Goal: Information Seeking & Learning: Find specific page/section

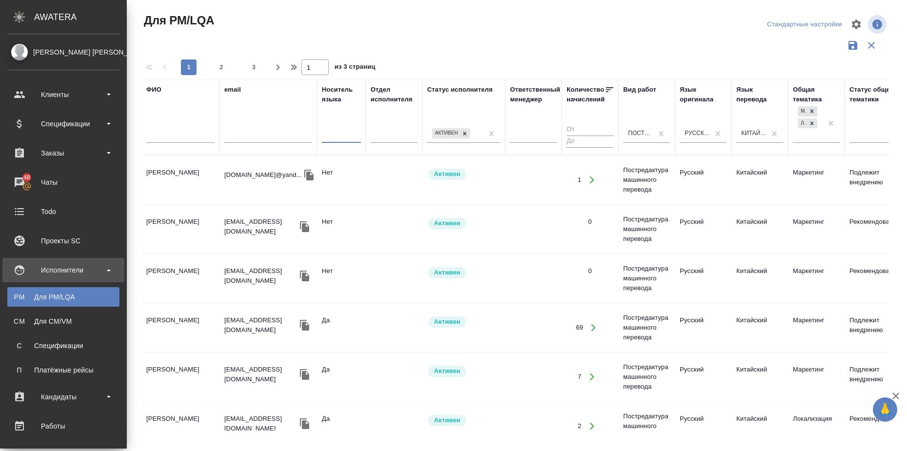
click at [43, 96] on div "Клиенты" at bounding box center [63, 94] width 112 height 15
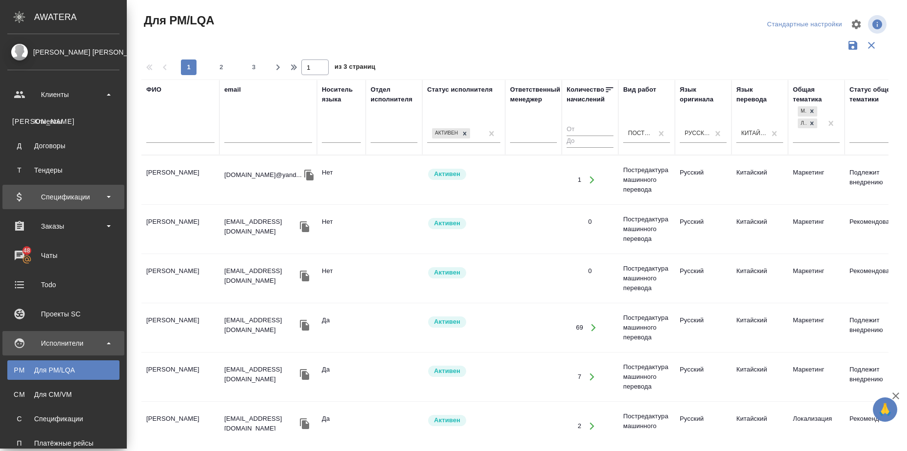
click at [107, 197] on b at bounding box center [109, 197] width 4 height 2
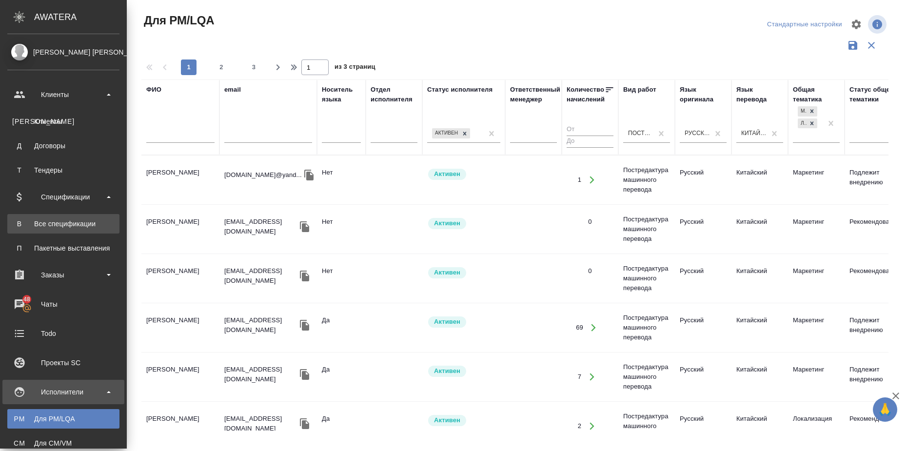
click at [85, 226] on div "Все спецификации" at bounding box center [63, 224] width 102 height 10
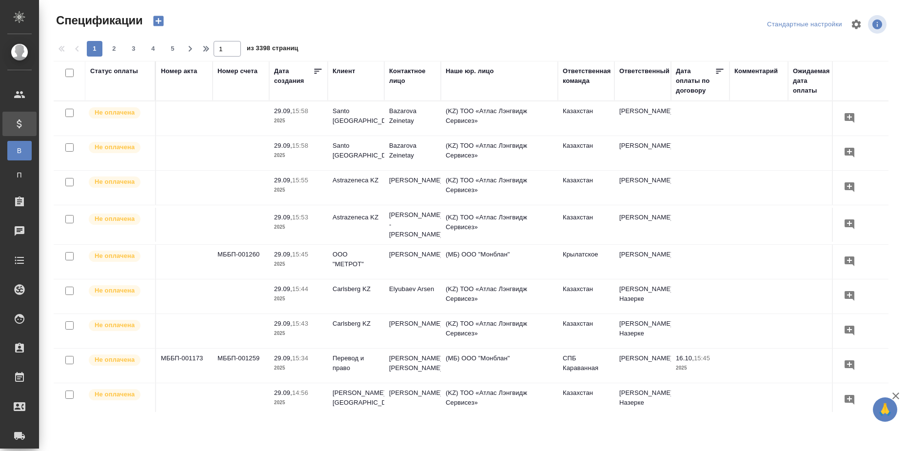
click at [344, 71] on div "Клиент" at bounding box center [344, 71] width 22 height 10
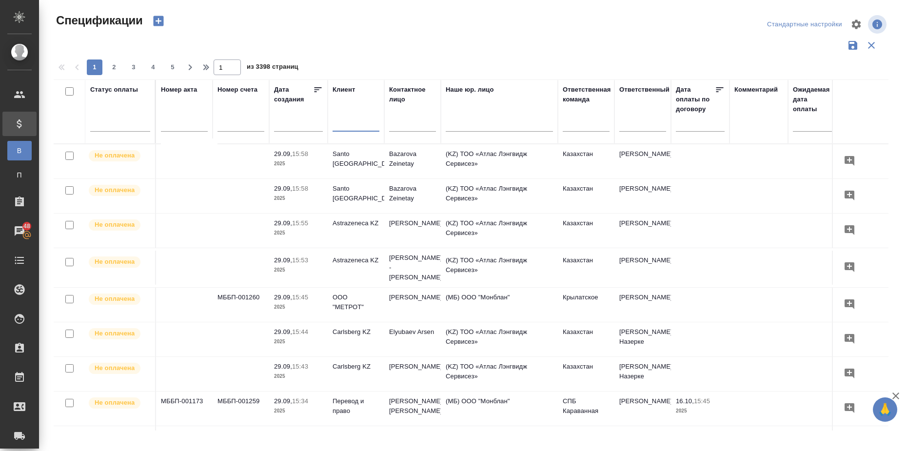
click at [342, 124] on input "text" at bounding box center [356, 125] width 47 height 12
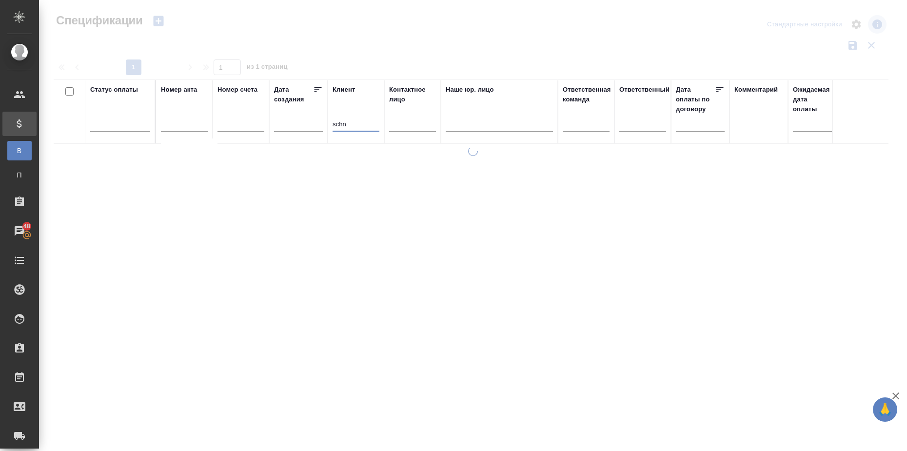
type input "schn"
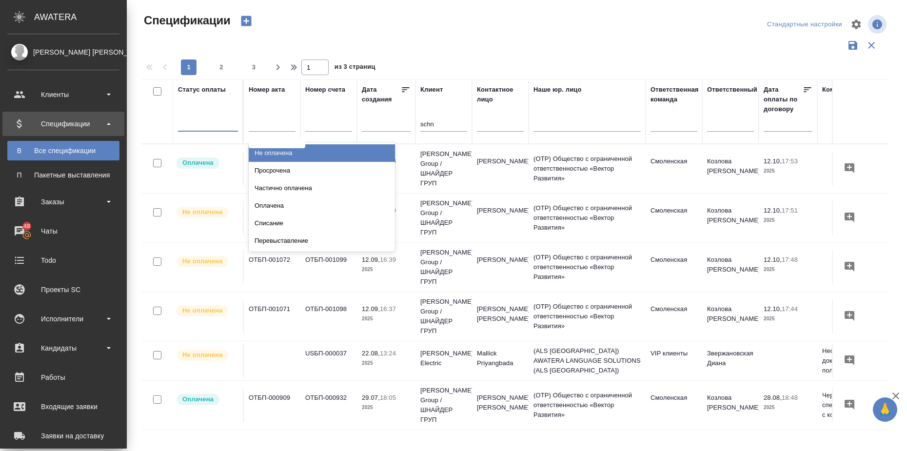
click at [213, 119] on div at bounding box center [208, 122] width 60 height 14
click at [277, 153] on div "Не оплачена" at bounding box center [322, 153] width 146 height 18
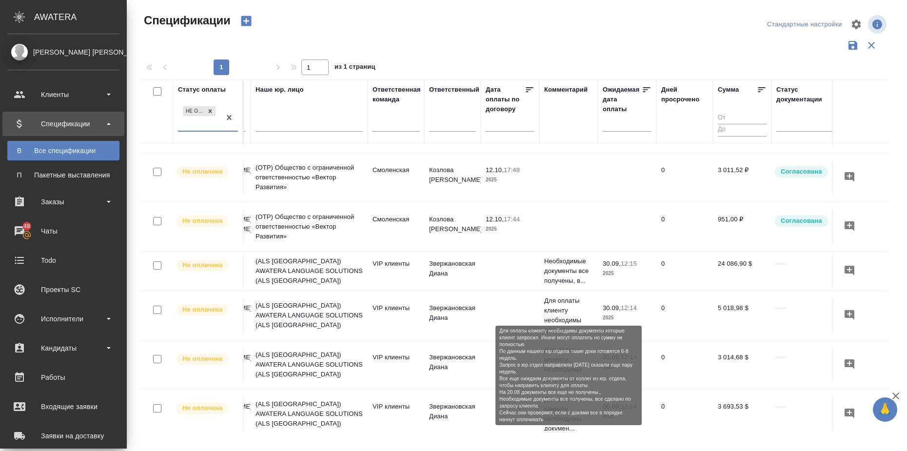
scroll to position [122, 278]
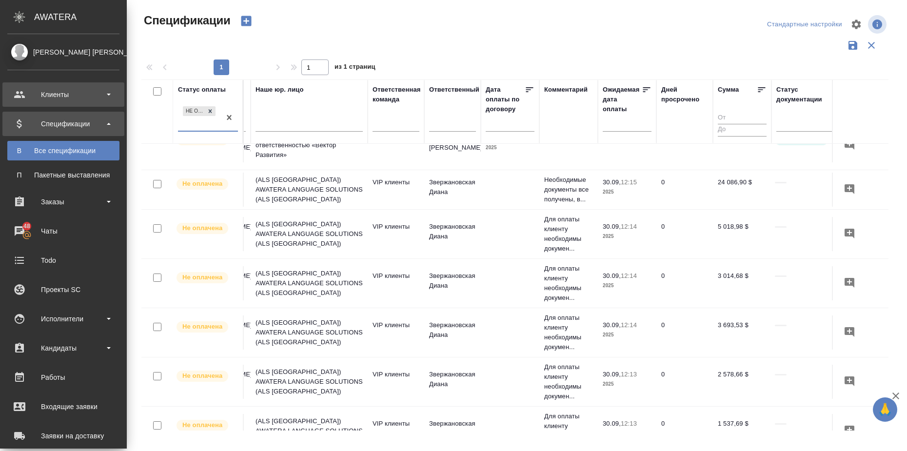
click at [102, 91] on div "Клиенты" at bounding box center [63, 94] width 112 height 15
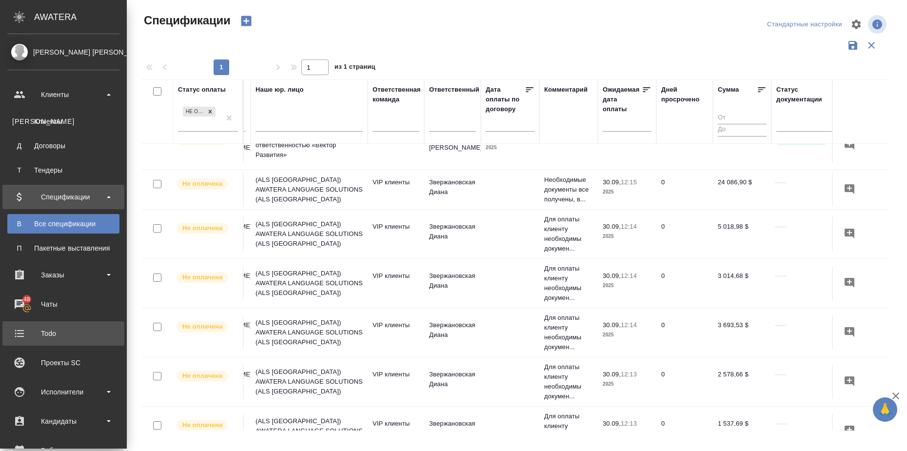
scroll to position [61, 0]
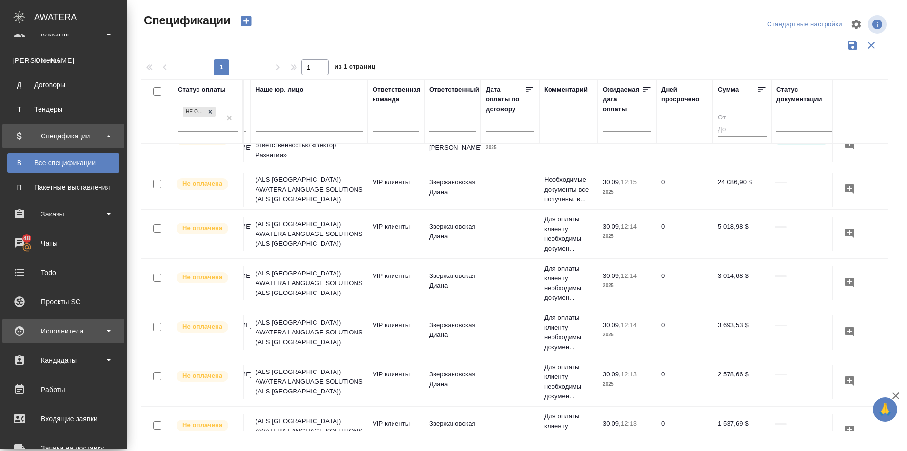
click at [104, 334] on div "Исполнители" at bounding box center [63, 331] width 112 height 15
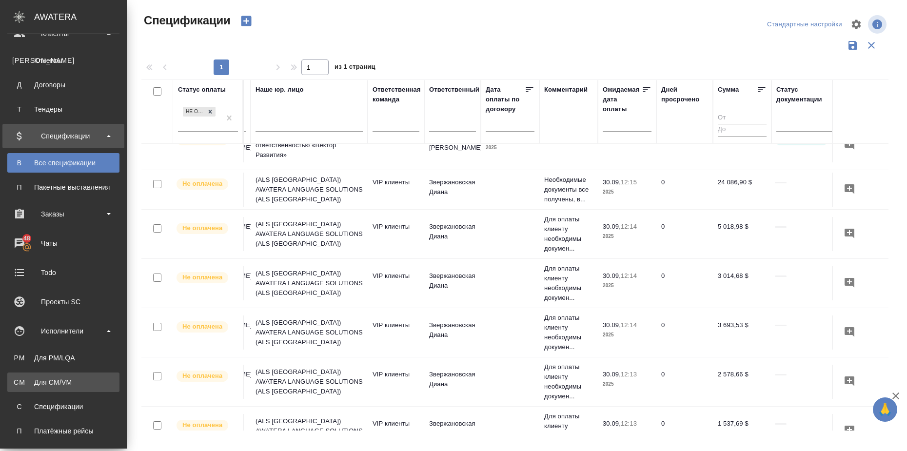
click at [87, 381] on div "Для CM/VM" at bounding box center [63, 382] width 102 height 10
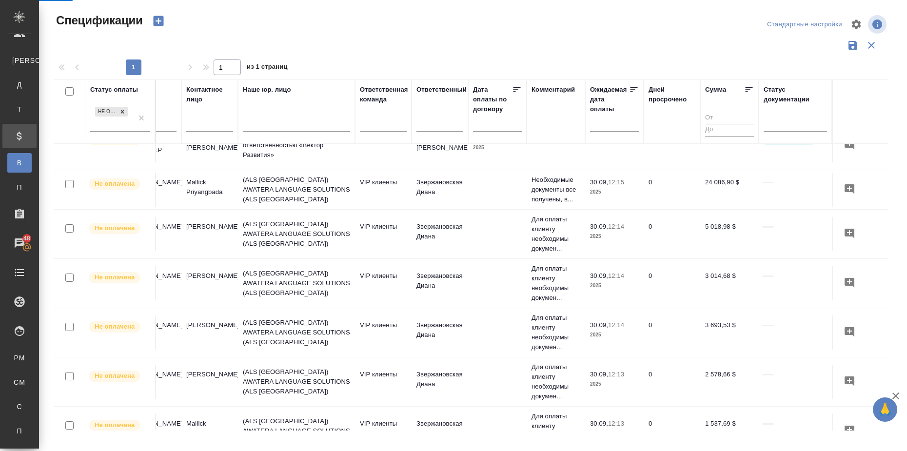
scroll to position [122, 224]
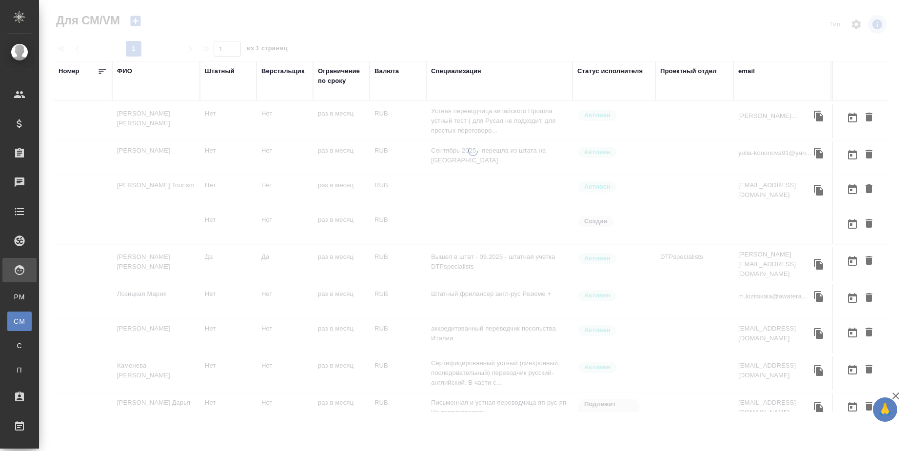
click at [126, 69] on div "ФИО" at bounding box center [124, 71] width 15 height 10
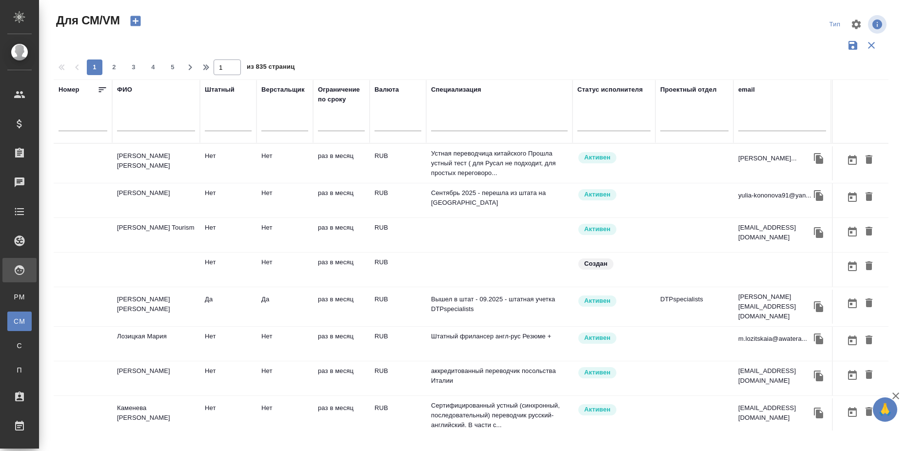
click at [136, 127] on input "text" at bounding box center [156, 125] width 78 height 12
type input "Е"
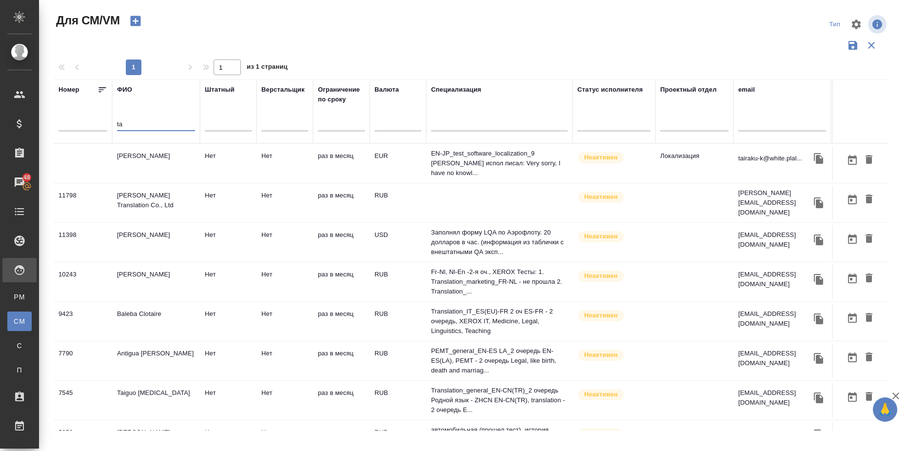
type input "t"
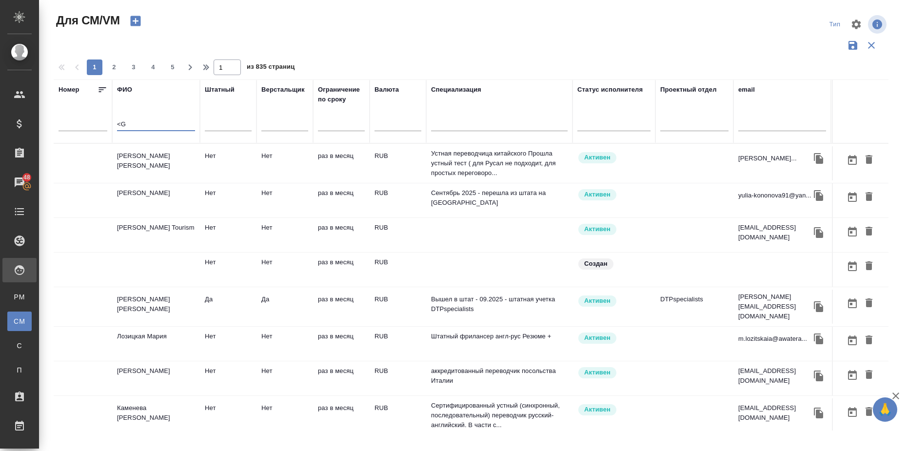
type input "<"
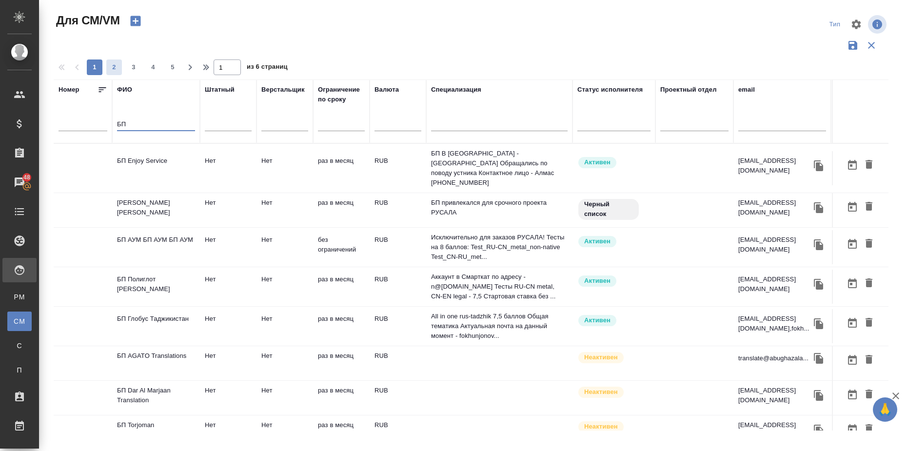
type input "БП"
click at [119, 65] on span "2" at bounding box center [114, 67] width 16 height 10
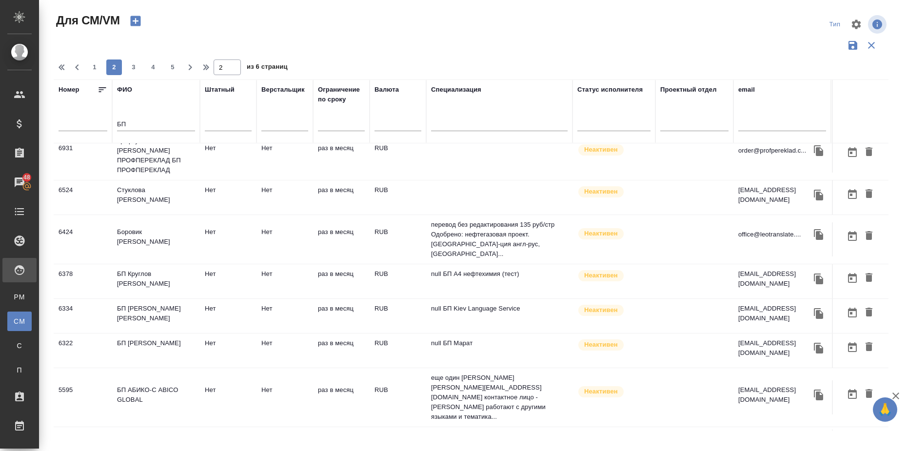
scroll to position [627, 0]
click at [132, 63] on span "3" at bounding box center [134, 67] width 16 height 10
type input "3"
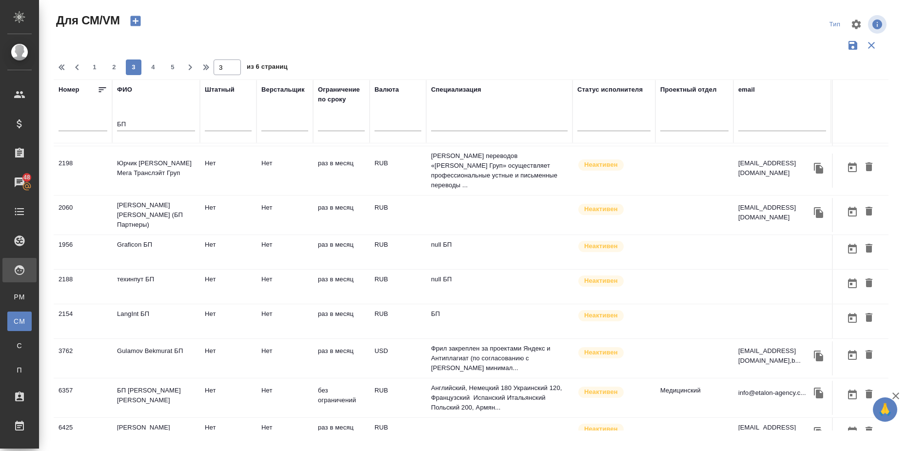
scroll to position [676, 0]
